Goal: Task Accomplishment & Management: Use online tool/utility

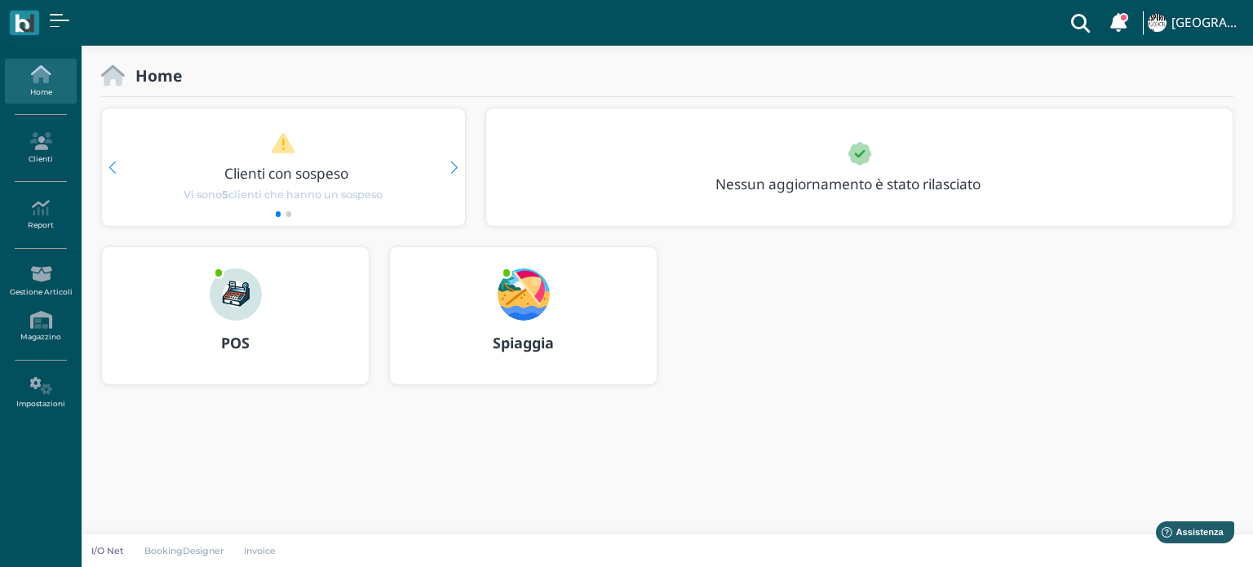
click at [245, 296] on img at bounding box center [236, 294] width 52 height 52
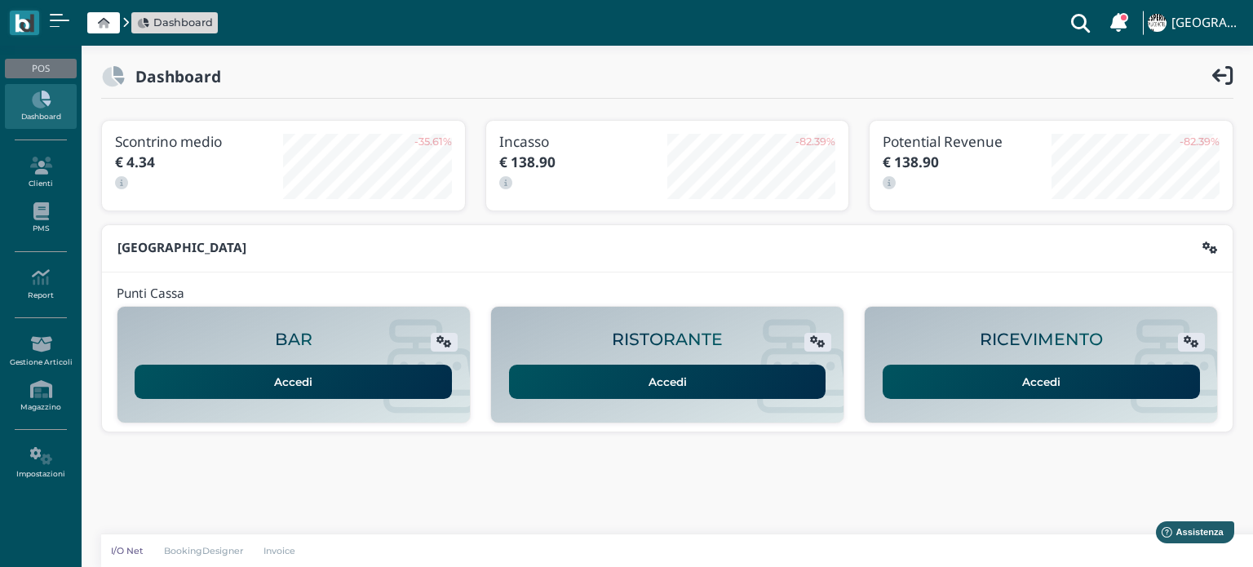
click at [359, 374] on link "Accedi" at bounding box center [293, 382] width 317 height 34
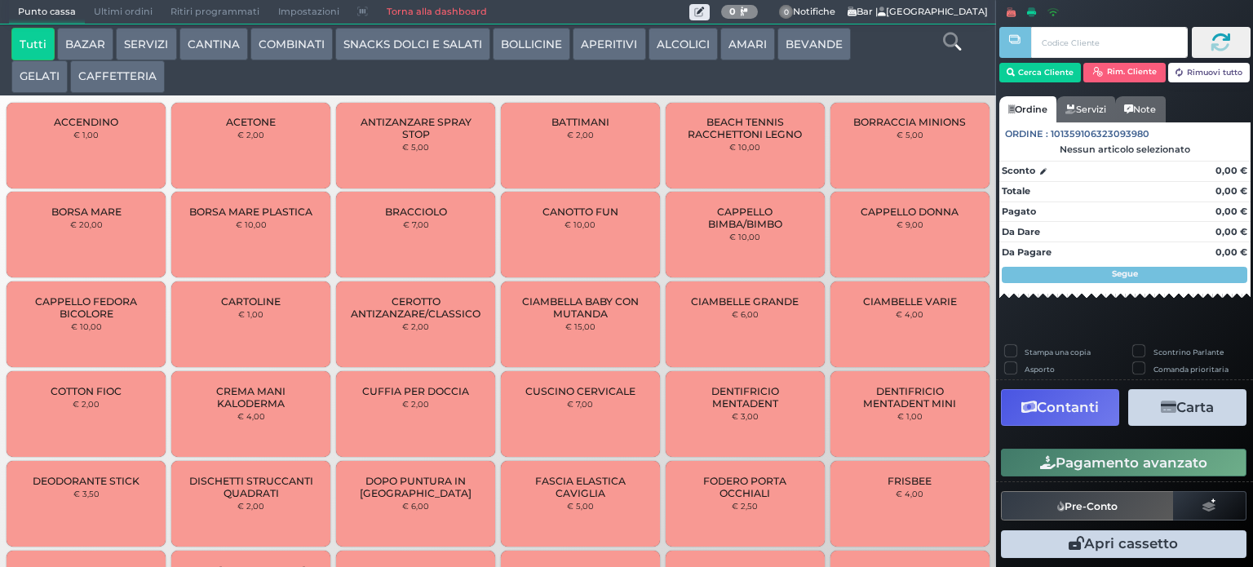
click at [96, 42] on button "BAZAR" at bounding box center [85, 44] width 56 height 33
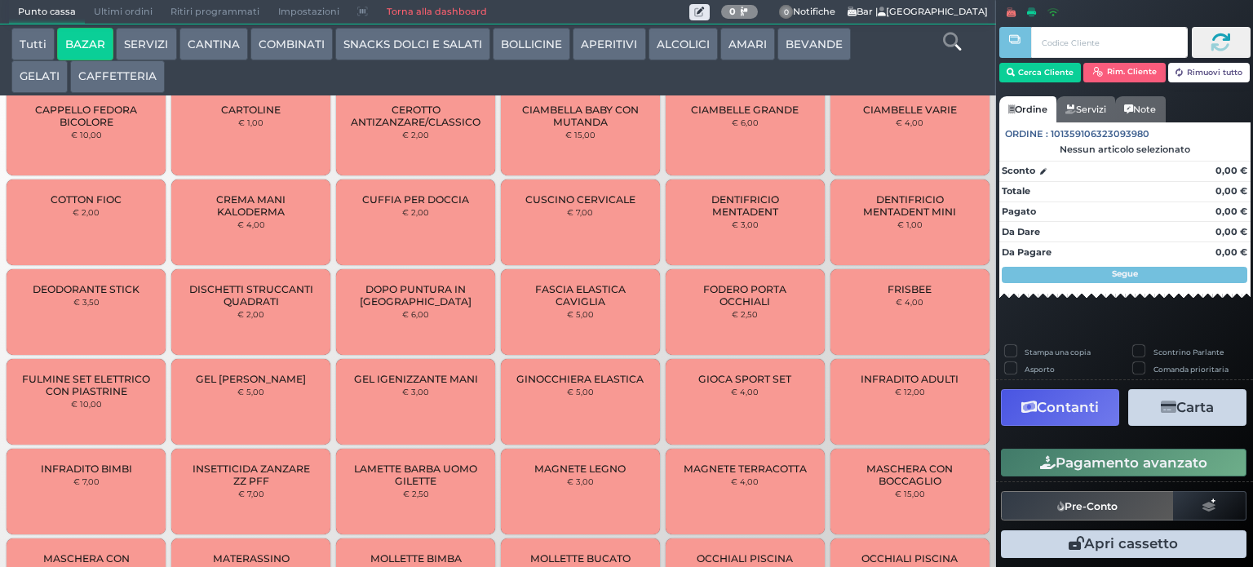
scroll to position [86, 0]
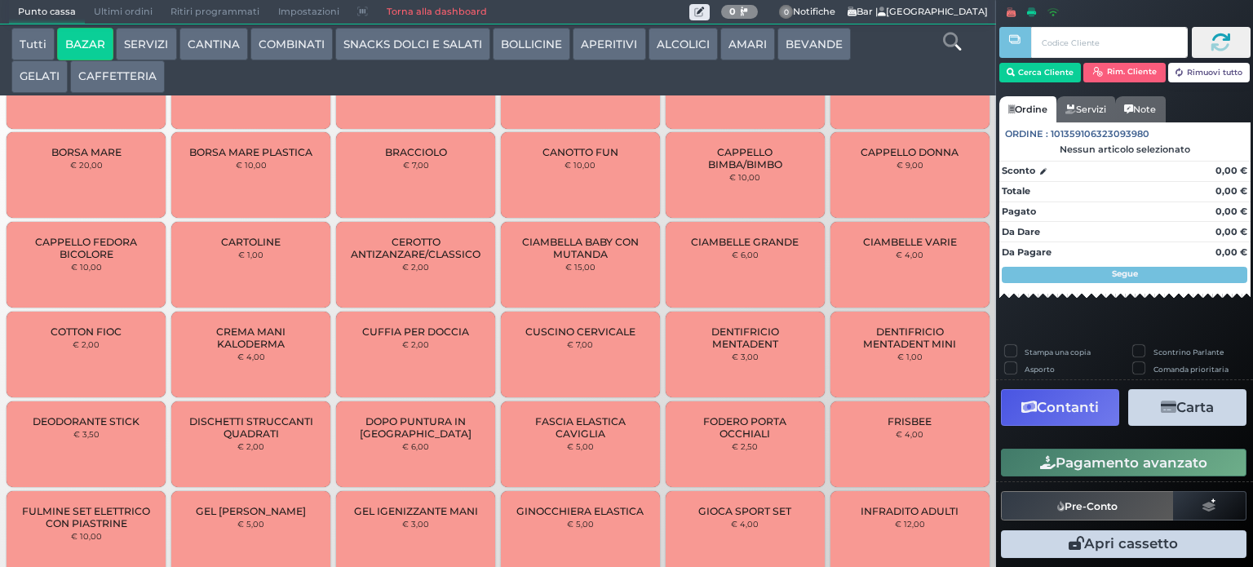
click at [126, 51] on button "SERVIZI" at bounding box center [146, 44] width 60 height 33
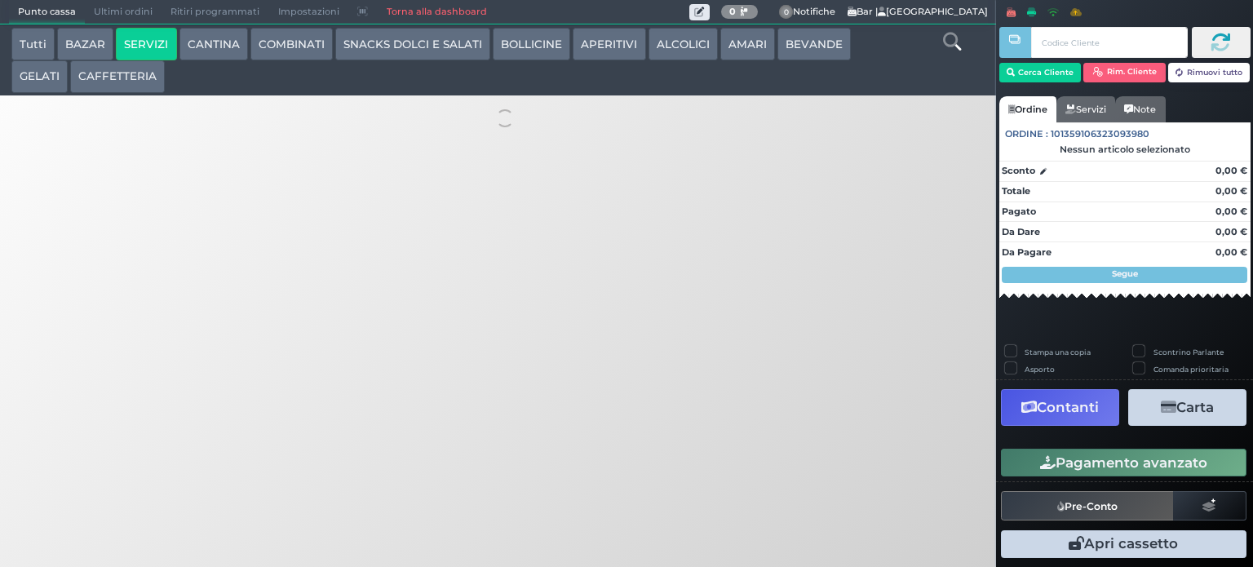
scroll to position [0, 0]
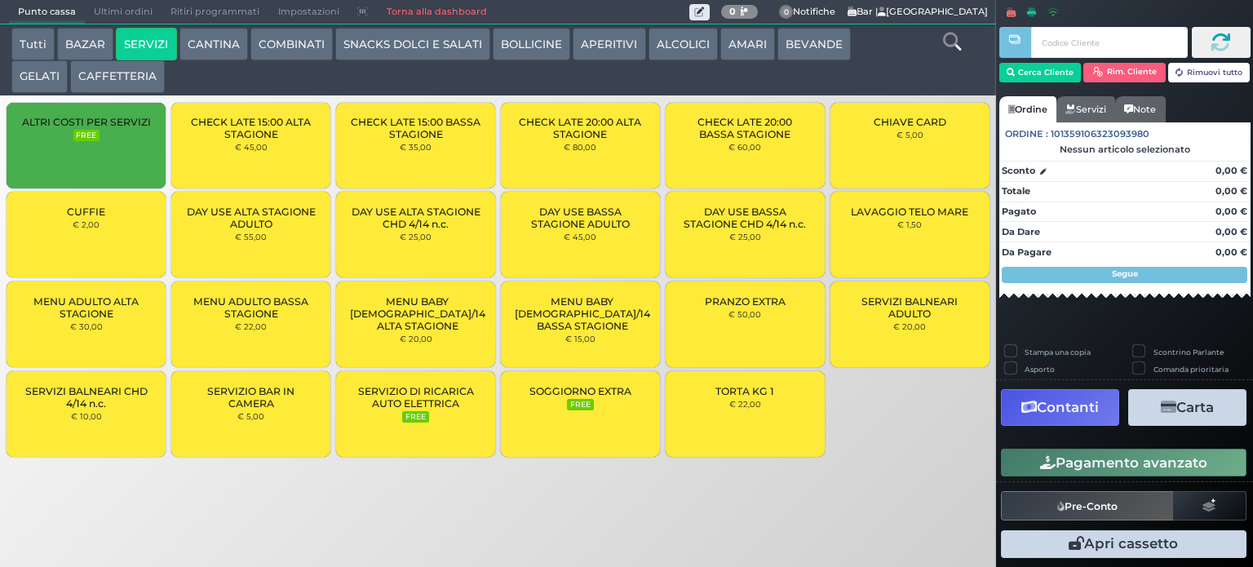
drag, startPoint x: 219, startPoint y: 54, endPoint x: 189, endPoint y: 51, distance: 30.4
click at [219, 52] on button "CANTINA" at bounding box center [213, 44] width 69 height 33
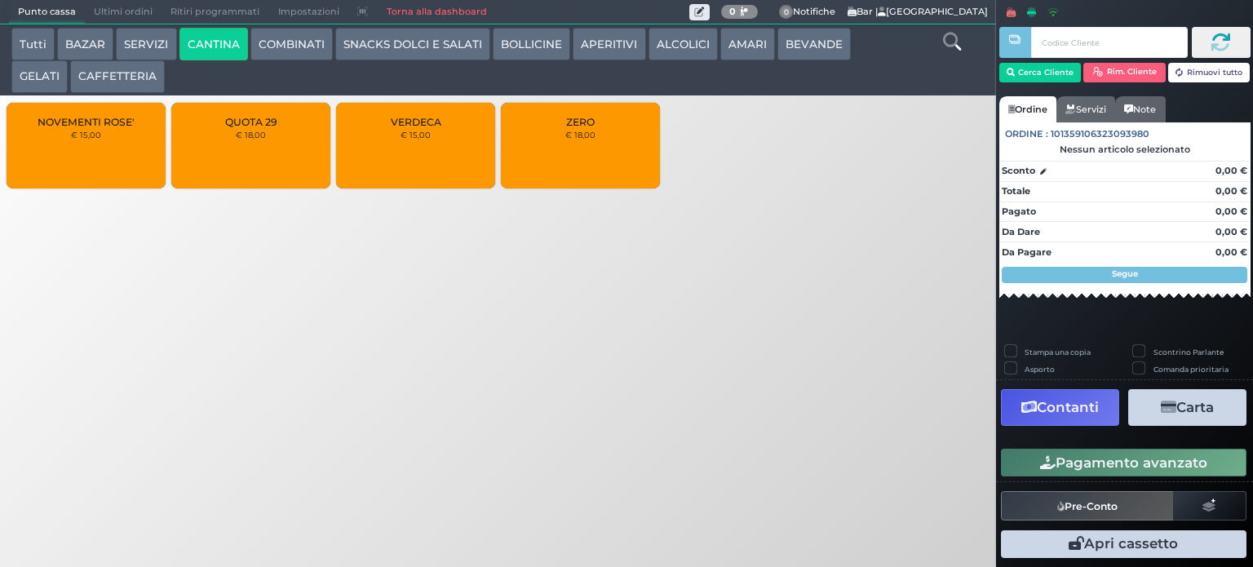
click at [100, 38] on button "BAZAR" at bounding box center [85, 44] width 56 height 33
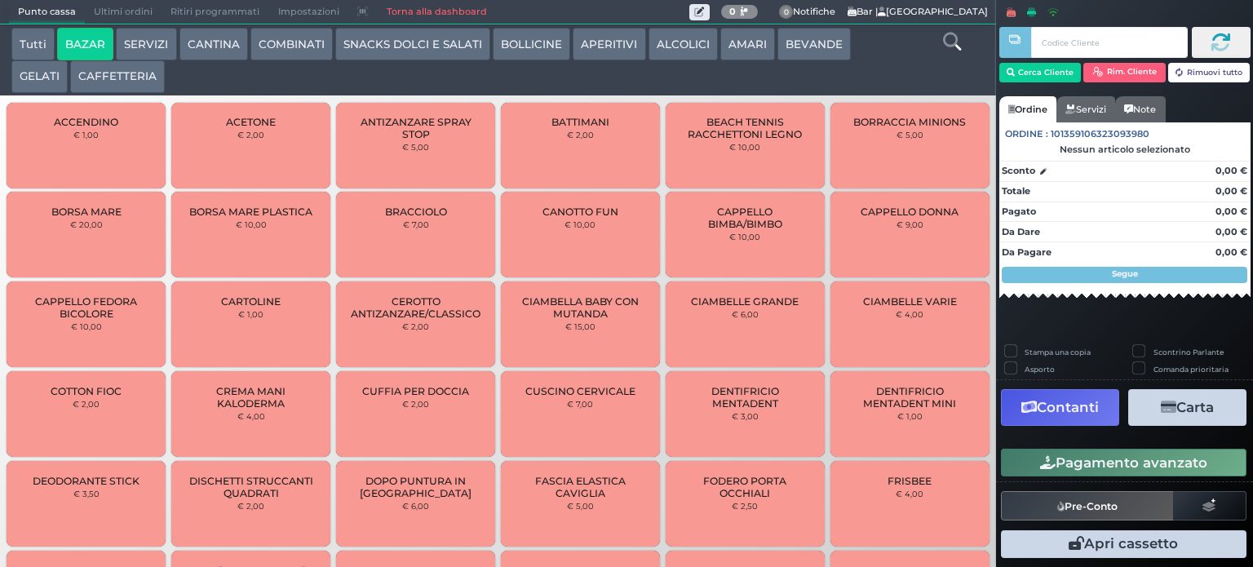
click at [290, 46] on button "COMBINATI" at bounding box center [291, 44] width 82 height 33
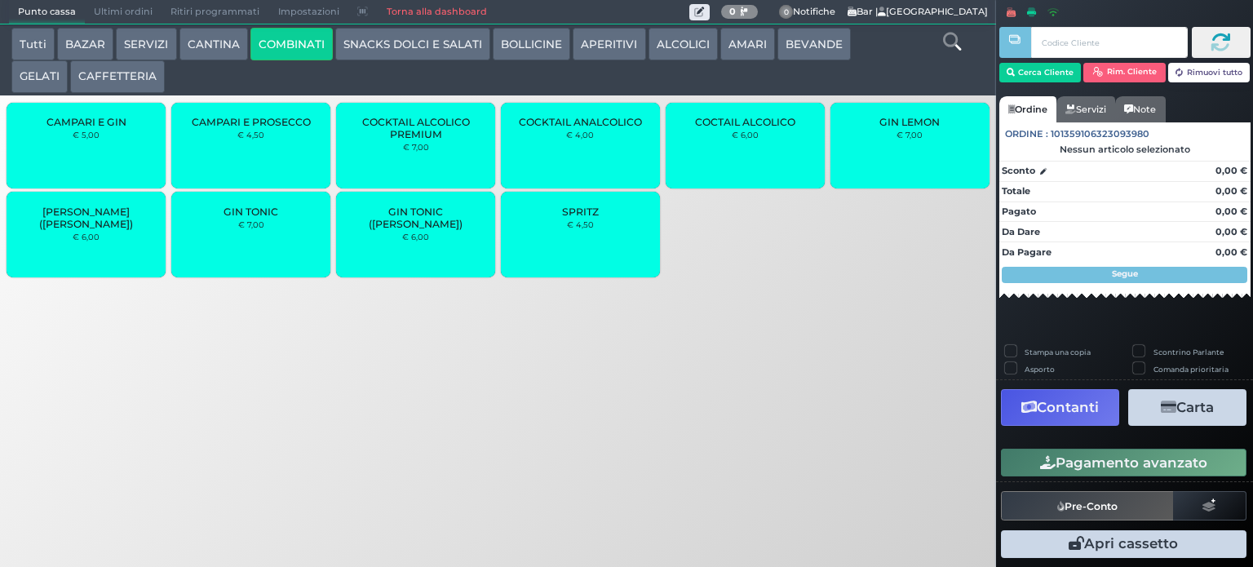
click at [78, 35] on button "BAZAR" at bounding box center [85, 44] width 56 height 33
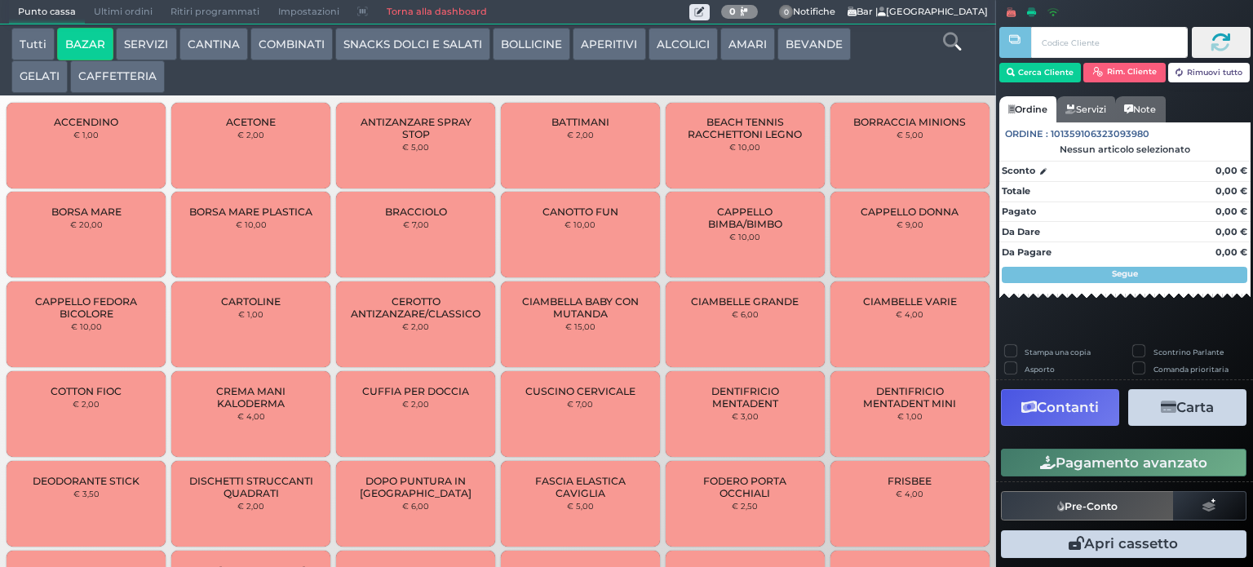
click at [70, 70] on button "CAFFETTERIA" at bounding box center [117, 76] width 95 height 33
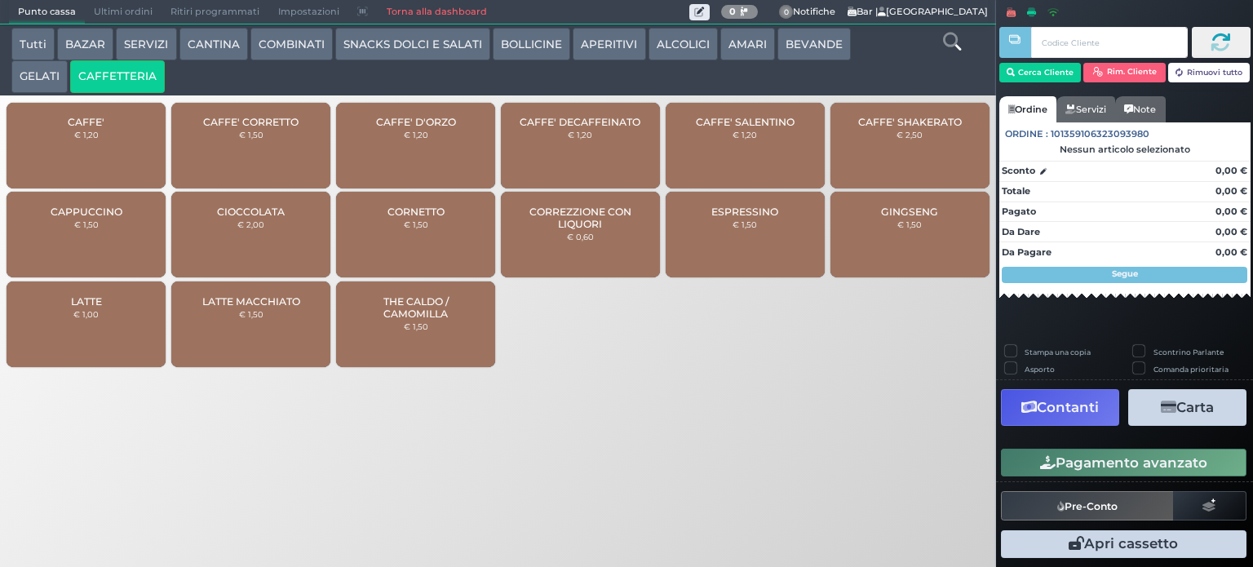
click at [822, 42] on button "BEVANDE" at bounding box center [813, 44] width 73 height 33
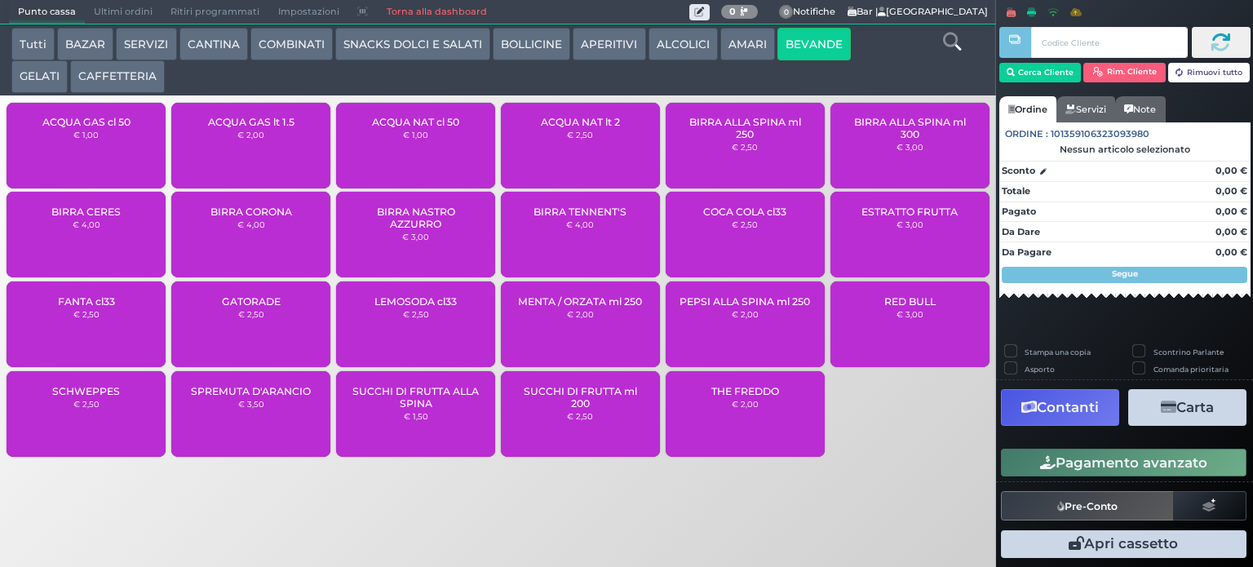
click at [68, 60] on button "GELATI" at bounding box center [39, 76] width 56 height 33
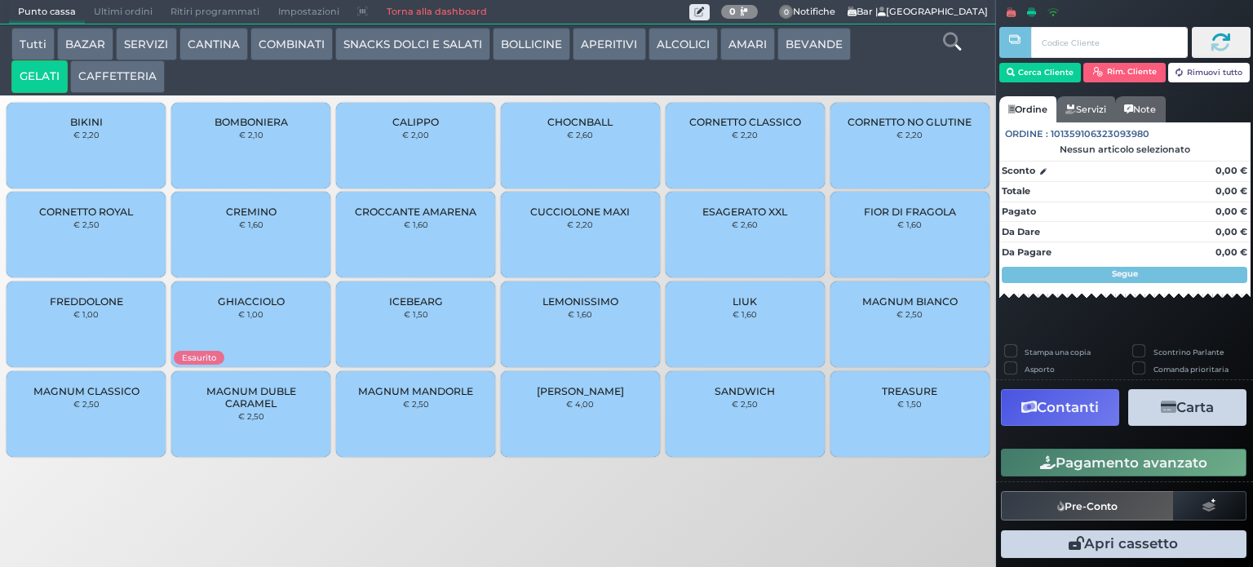
click at [744, 39] on button "AMARI" at bounding box center [747, 44] width 55 height 33
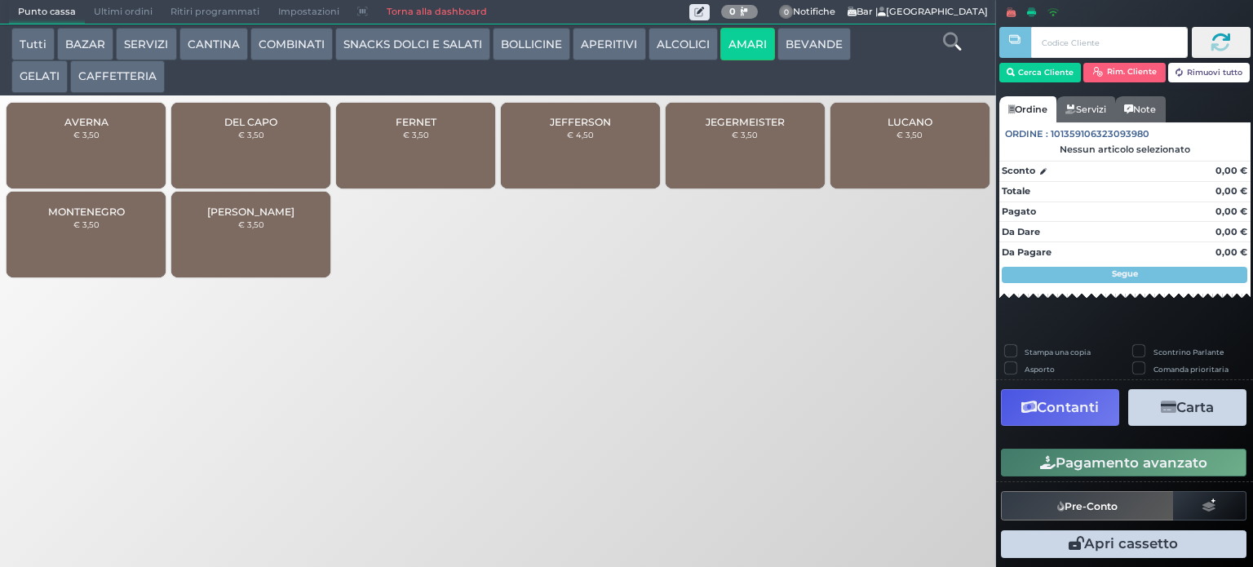
click at [679, 40] on button "ALCOLICI" at bounding box center [682, 44] width 69 height 33
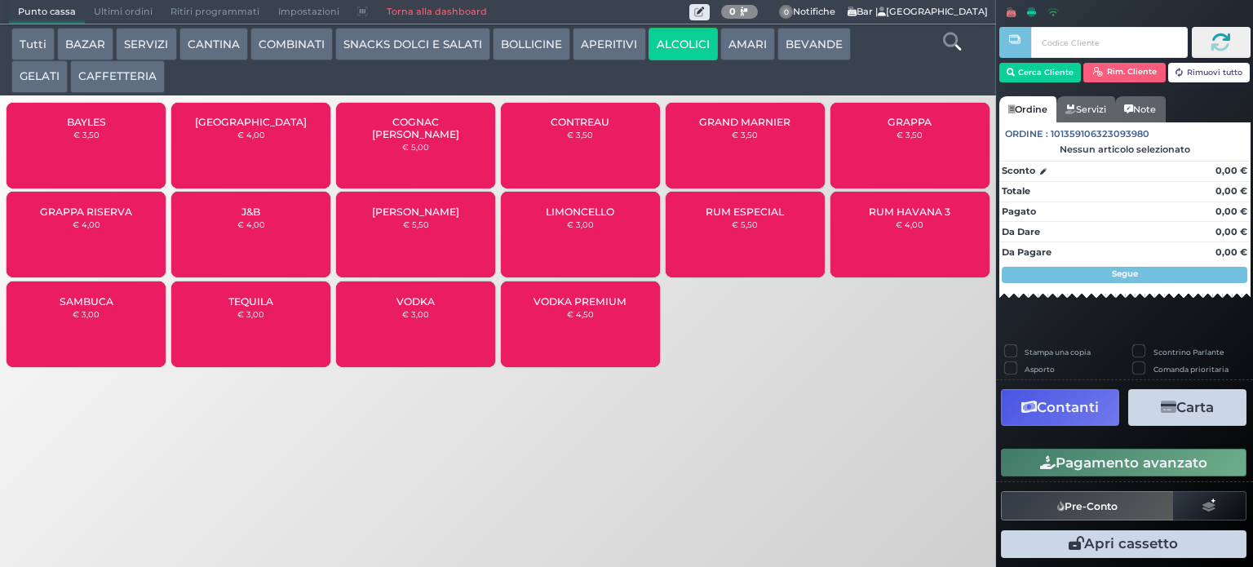
click at [582, 43] on button "APERITIVI" at bounding box center [609, 44] width 73 height 33
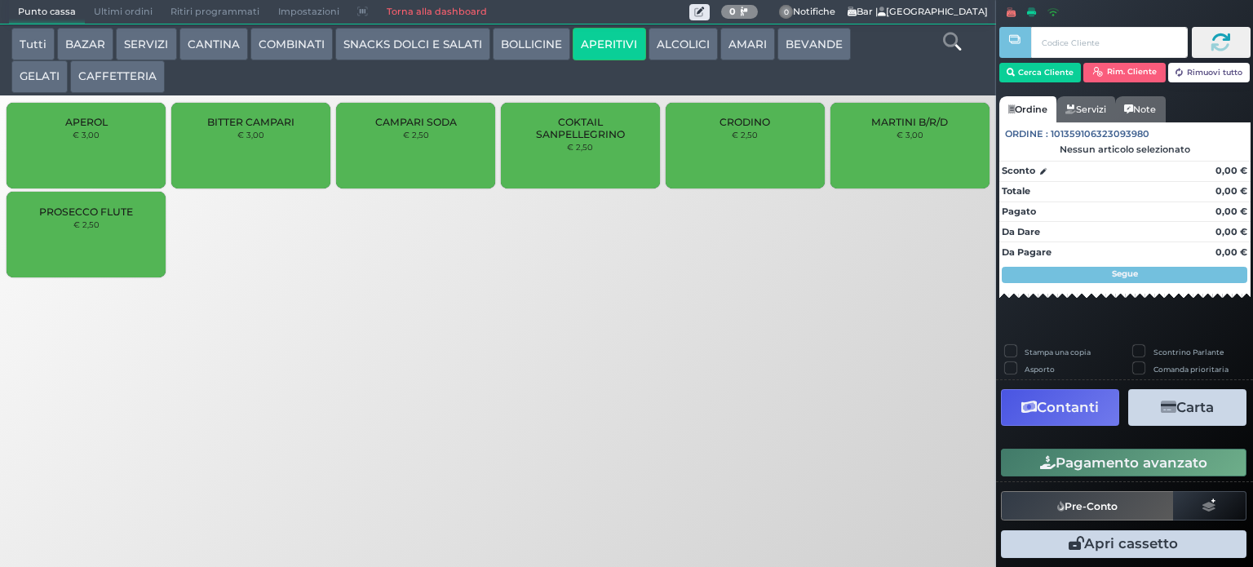
click at [520, 47] on button "BOLLICINE" at bounding box center [531, 44] width 77 height 33
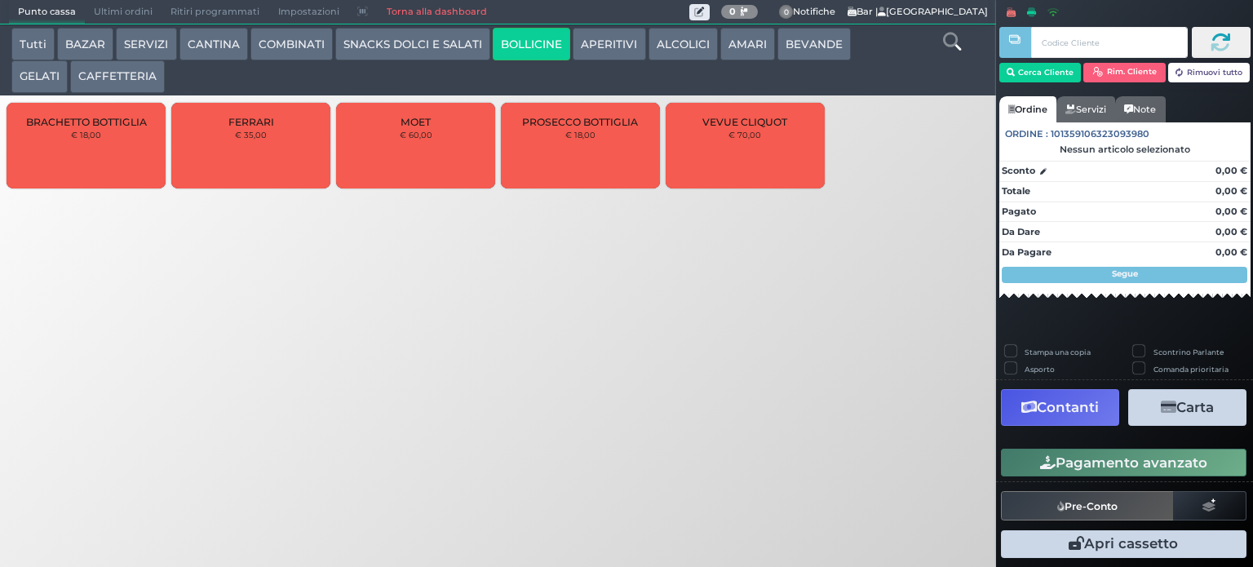
click at [466, 35] on button "SNACKS DOLCI E SALATI" at bounding box center [412, 44] width 155 height 33
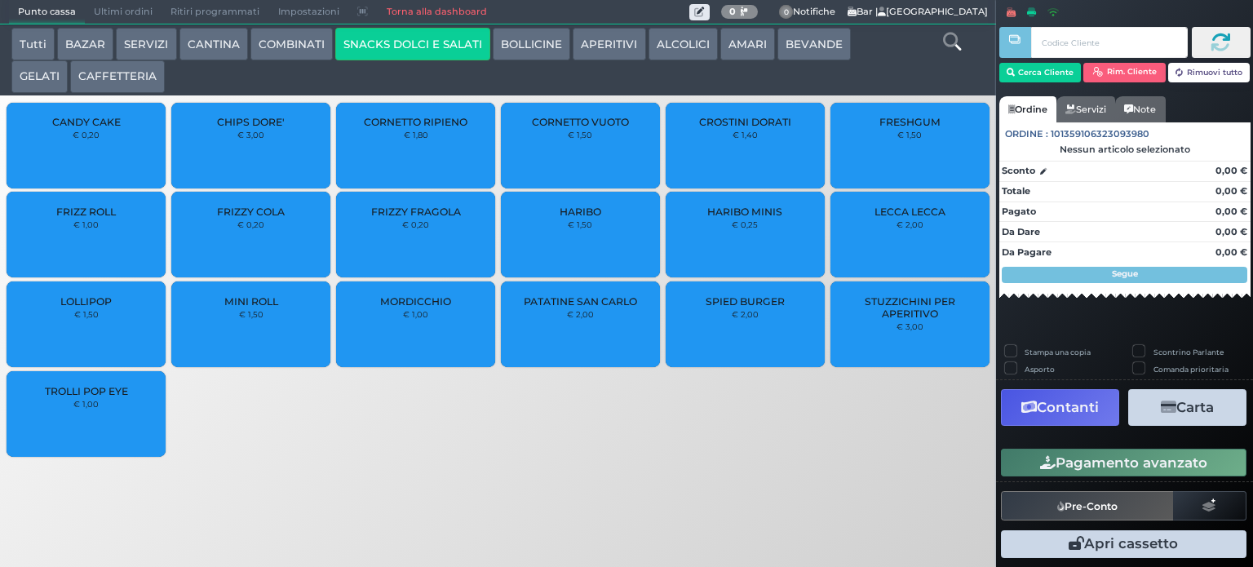
click at [299, 38] on button "COMBINATI" at bounding box center [291, 44] width 82 height 33
